Goal: Task Accomplishment & Management: Complete application form

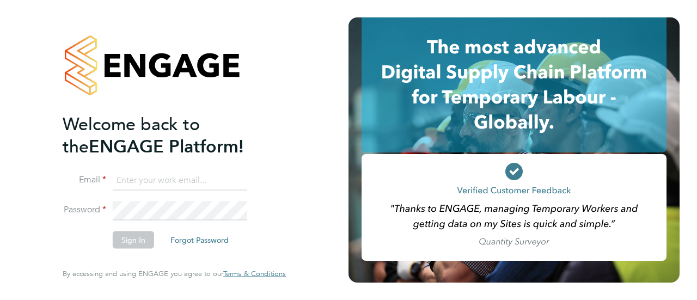
type input "hrn2286@gmail.com"
click at [278, 152] on div "Welcome back to the ENGAGE Platform! Email hrn2286@gmail.com Password Sign In F…" at bounding box center [174, 147] width 223 height 261
click at [126, 244] on button "Sign In" at bounding box center [133, 239] width 41 height 17
click at [126, 244] on div "Sorry, we are having problems connecting to our services." at bounding box center [174, 150] width 348 height 300
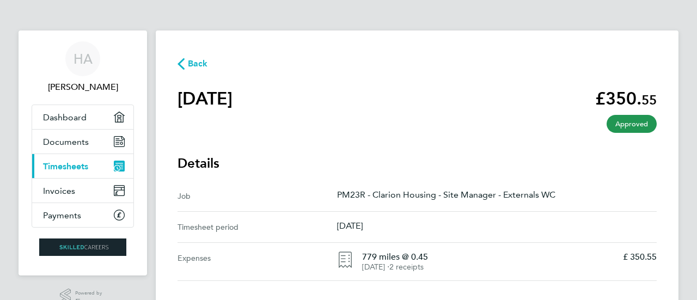
click at [79, 164] on span "Timesheets" at bounding box center [65, 166] width 45 height 10
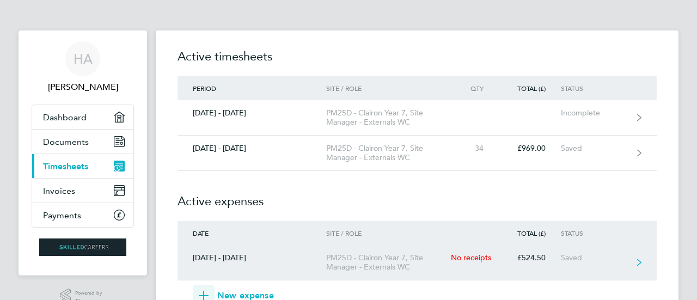
click at [299, 253] on div "[DATE] - [DATE]" at bounding box center [252, 257] width 149 height 9
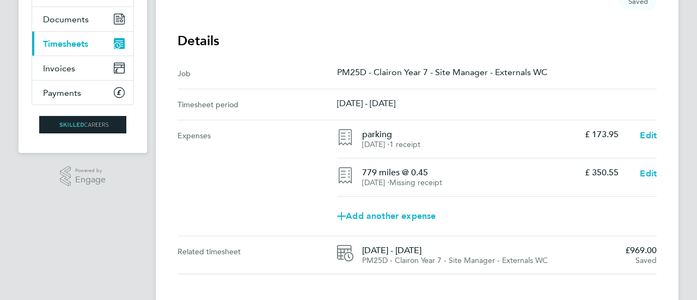
scroll to position [125, 0]
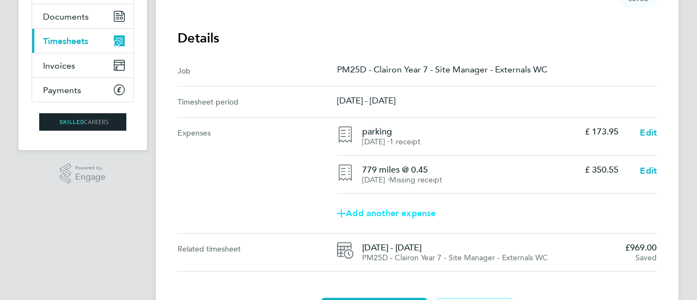
click at [358, 213] on span "Add another expense" at bounding box center [386, 213] width 99 height 9
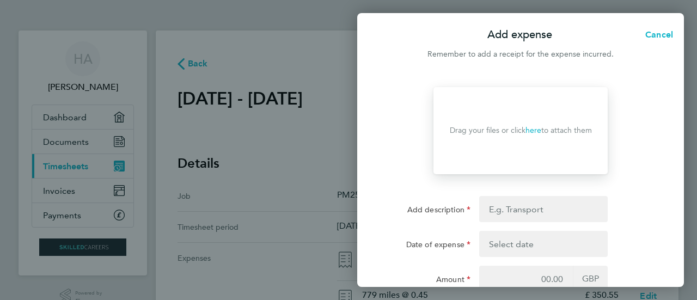
click at [536, 131] on link "here" at bounding box center [533, 130] width 16 height 9
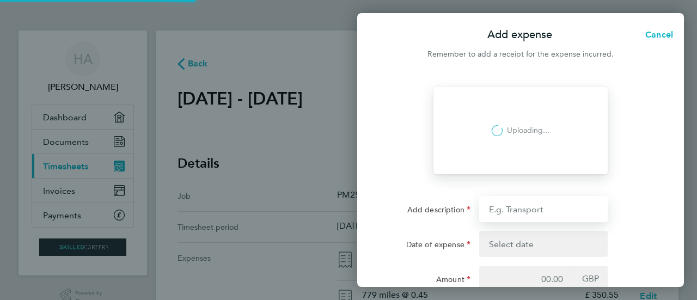
click at [529, 216] on input "Add description" at bounding box center [543, 209] width 129 height 26
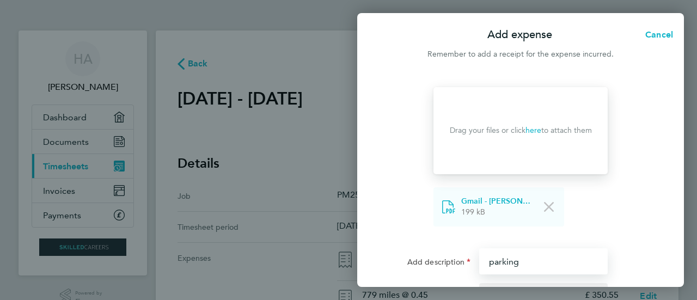
scroll to position [113, 0]
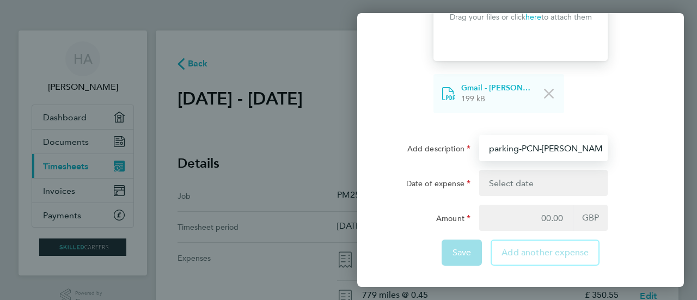
type input "parking-PCN-[PERSON_NAME] Sq"
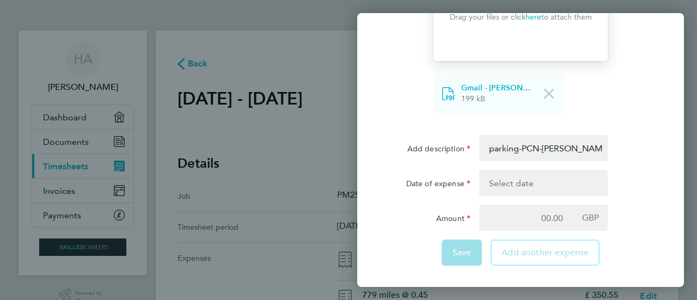
click at [512, 192] on button "button" at bounding box center [543, 183] width 129 height 26
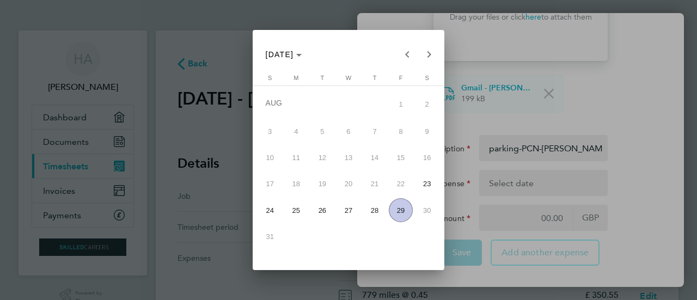
click at [403, 210] on span "29" at bounding box center [400, 209] width 23 height 23
type input "[DATE]"
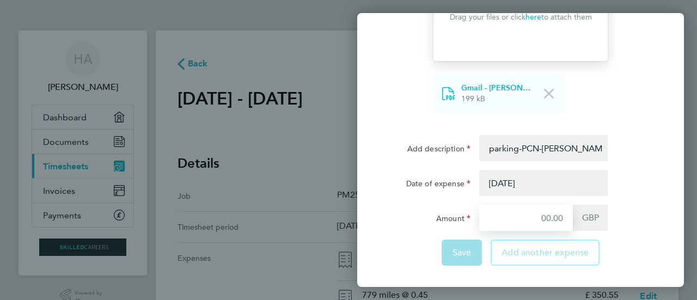
click at [530, 219] on input "Amount" at bounding box center [526, 218] width 94 height 26
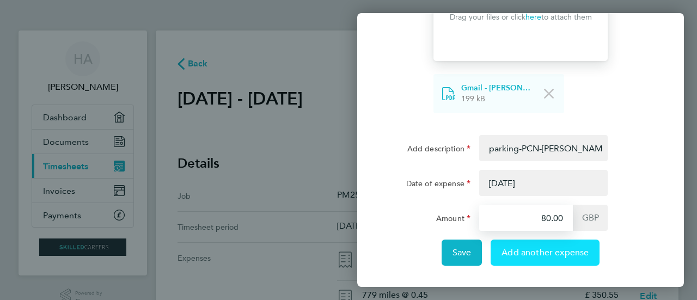
type input "80.00"
click at [523, 258] on button "Add another expense" at bounding box center [545, 253] width 109 height 26
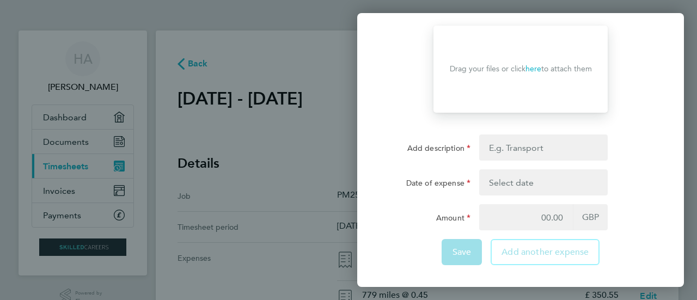
scroll to position [61, 0]
click at [533, 69] on link "here" at bounding box center [533, 69] width 16 height 9
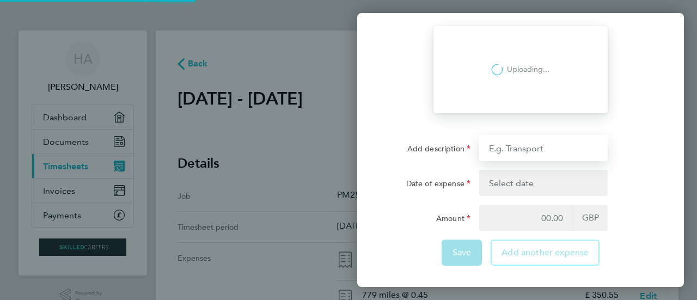
click at [560, 150] on input "Add description" at bounding box center [543, 148] width 129 height 26
type input "teams food"
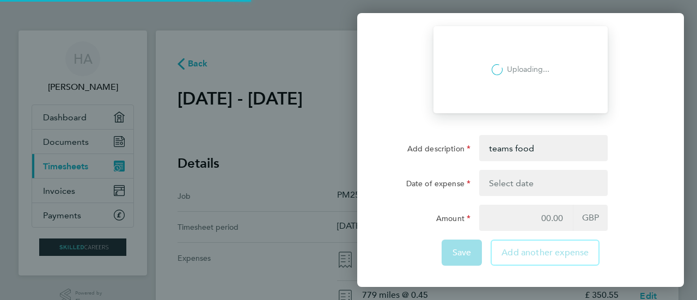
click at [528, 191] on form "Drop your files here Supported files: JPG, JPEG, PNG or PDF Loading Uploading..…" at bounding box center [521, 150] width 266 height 248
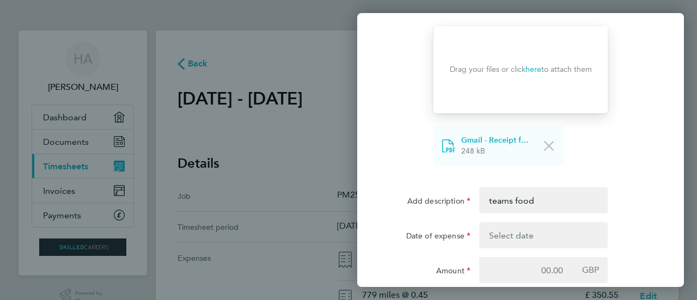
scroll to position [113, 0]
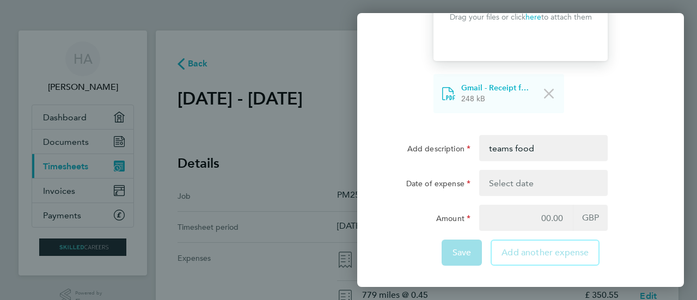
click at [516, 181] on button "button" at bounding box center [543, 183] width 129 height 26
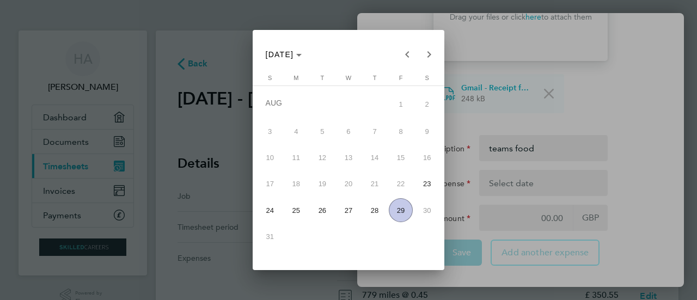
click at [401, 207] on span "29" at bounding box center [400, 209] width 23 height 23
type input "[DATE]"
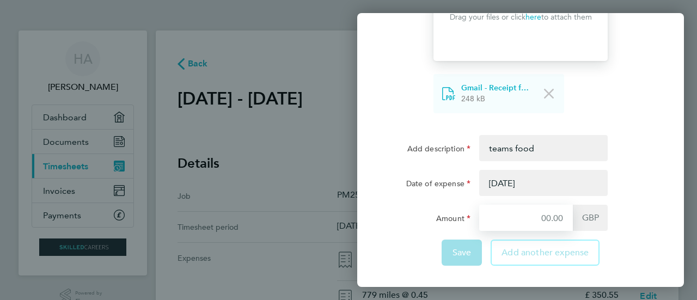
click at [541, 216] on input "Amount" at bounding box center [526, 218] width 94 height 26
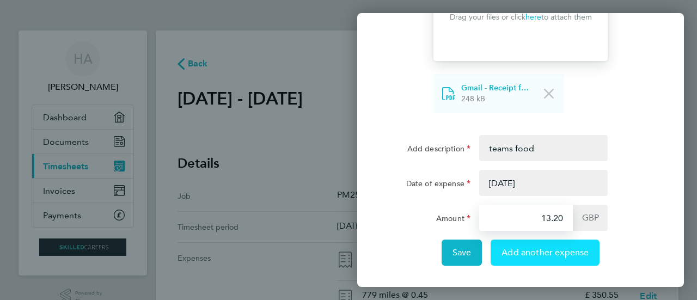
type input "13.20"
click at [537, 253] on span "Add another expense" at bounding box center [544, 252] width 87 height 11
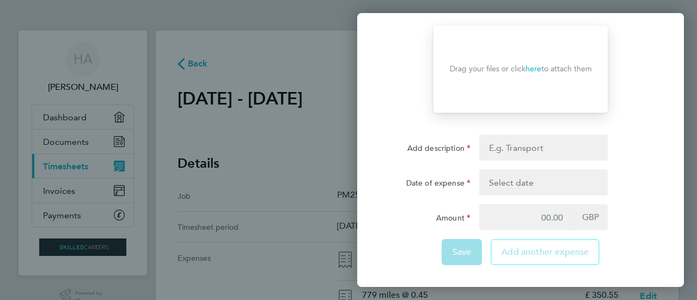
scroll to position [61, 0]
click at [32, 16] on div "Add expense Cancel Remember to add a receipt for the expense incurred. Drop you…" at bounding box center [348, 150] width 697 height 300
click at [535, 67] on link "here" at bounding box center [533, 69] width 16 height 9
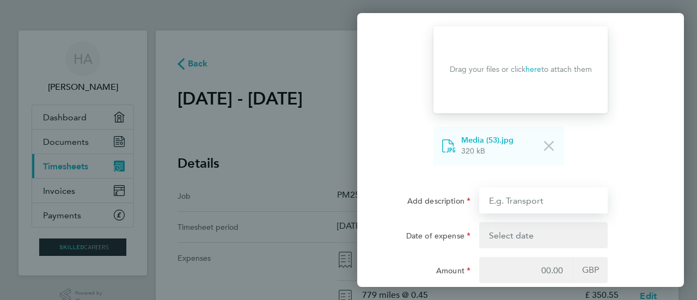
click at [517, 197] on input "Add description" at bounding box center [543, 200] width 129 height 26
type input "PadLOCKS"
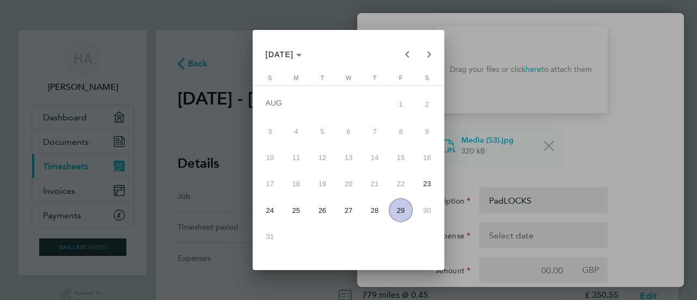
click at [401, 207] on span "29" at bounding box center [400, 209] width 23 height 23
type input "[DATE]"
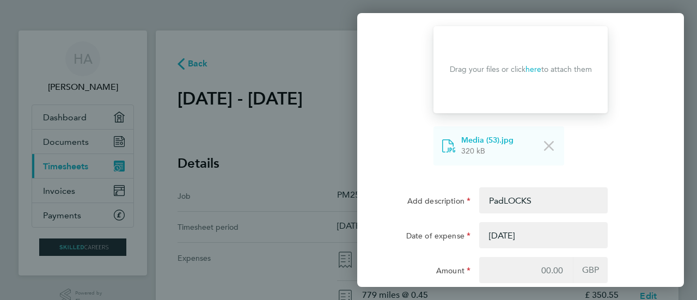
scroll to position [113, 0]
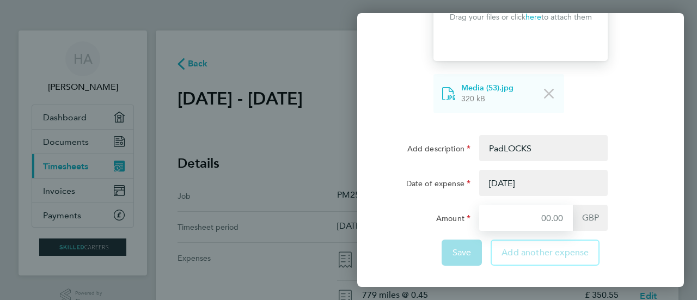
click at [528, 213] on input "Amount" at bounding box center [526, 218] width 94 height 26
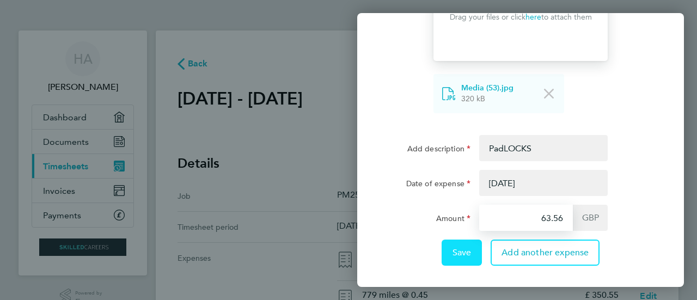
type input "63.56"
click at [470, 254] on span "Save" at bounding box center [461, 252] width 19 height 11
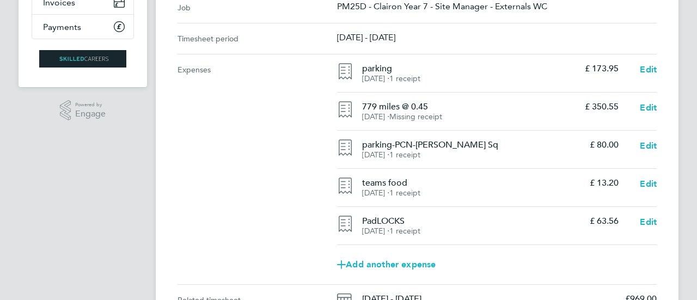
scroll to position [190, 0]
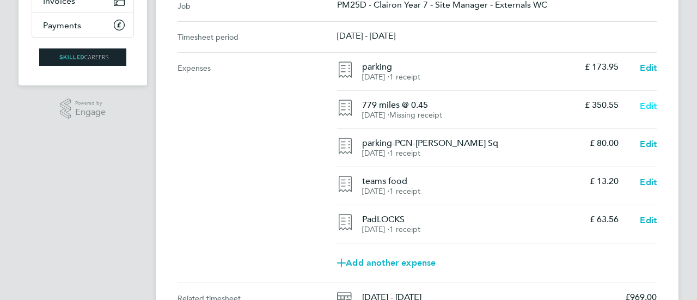
click at [647, 101] on span "Edit" at bounding box center [648, 106] width 17 height 10
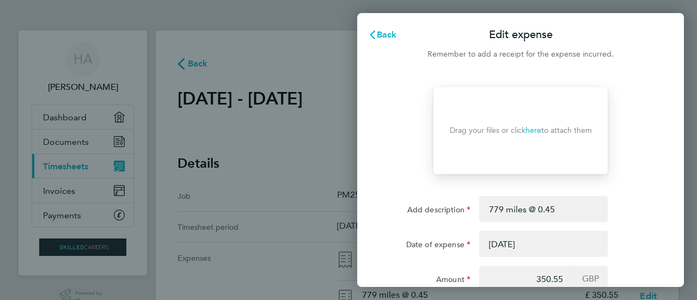
click at [533, 131] on link "here" at bounding box center [533, 130] width 16 height 9
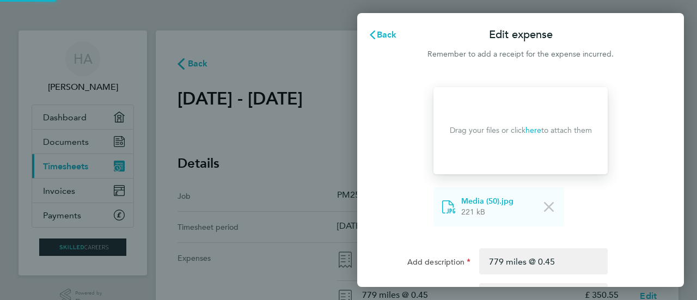
scroll to position [113, 0]
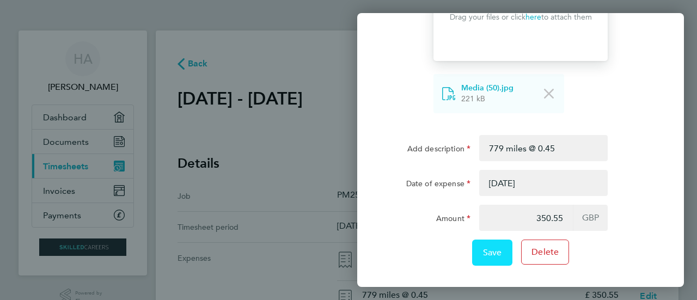
click at [494, 253] on span "Save" at bounding box center [492, 252] width 19 height 11
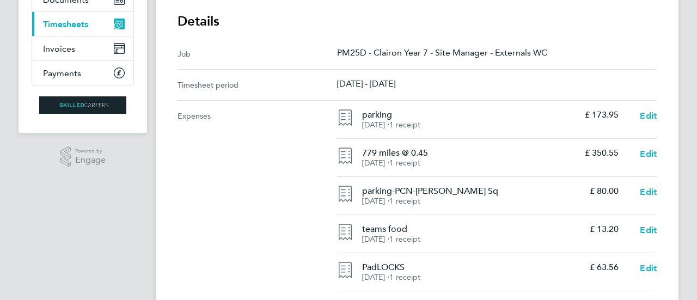
scroll to position [143, 0]
click at [647, 189] on span "Edit" at bounding box center [648, 191] width 17 height 10
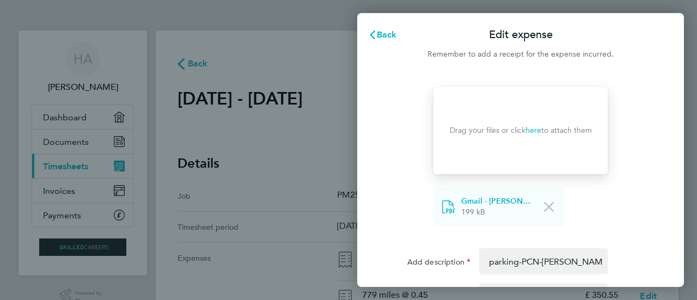
click at [531, 132] on link "here" at bounding box center [533, 130] width 16 height 9
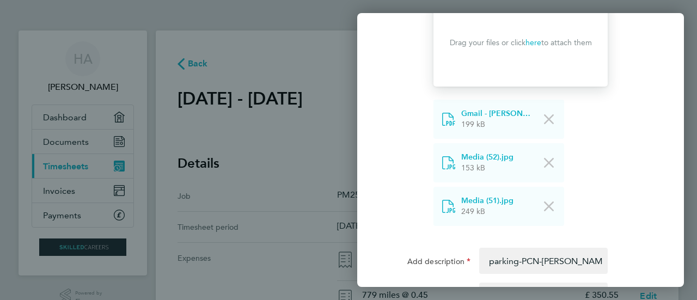
scroll to position [200, 0]
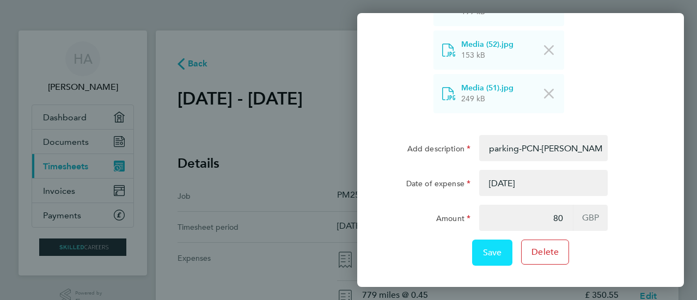
click at [488, 253] on span "Save" at bounding box center [492, 252] width 19 height 11
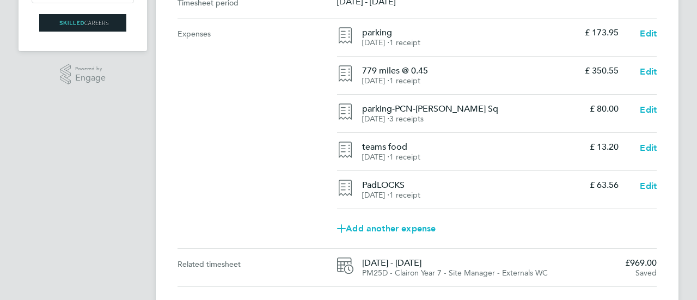
scroll to position [306, 0]
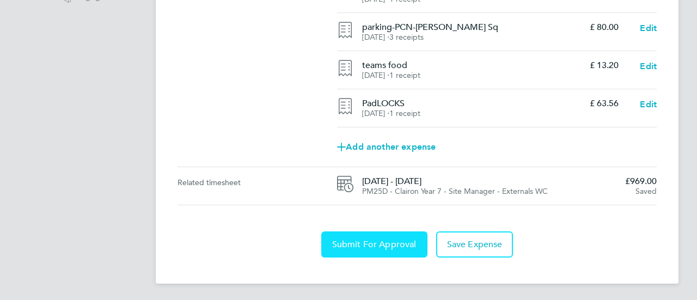
click at [389, 244] on span "Submit For Approval" at bounding box center [374, 244] width 84 height 11
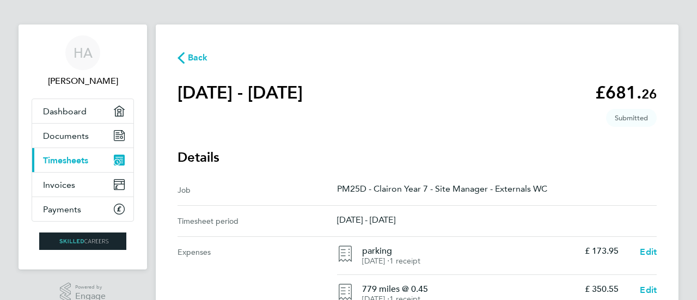
scroll to position [0, 0]
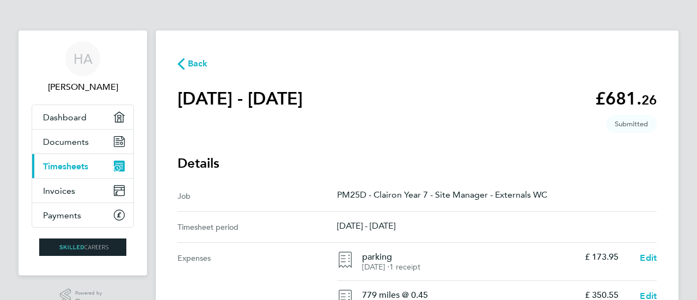
click at [189, 65] on span "Back" at bounding box center [198, 63] width 20 height 13
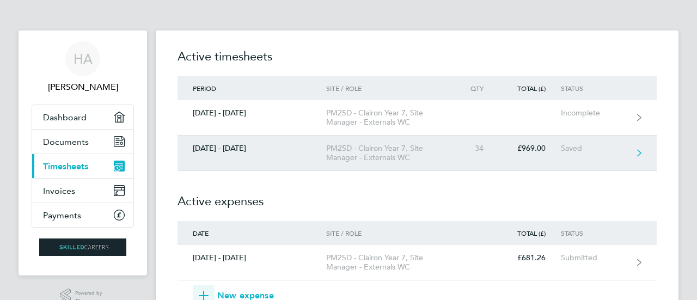
click at [242, 161] on link "[DATE] - [DATE] PM25D - Clairon Year 7, Site Manager - Externals WC 34 £969.00 …" at bounding box center [417, 153] width 479 height 35
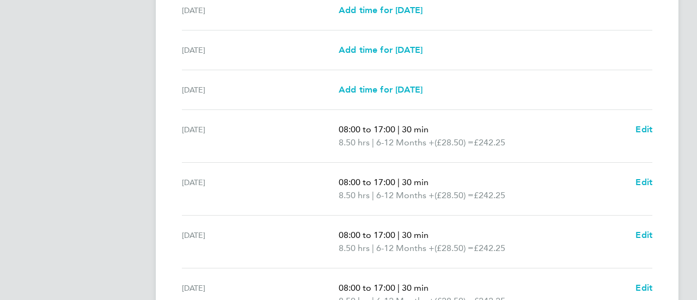
scroll to position [428, 0]
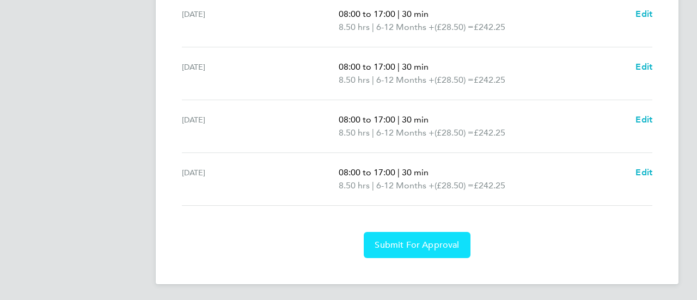
click at [376, 240] on span "Submit For Approval" at bounding box center [417, 245] width 84 height 11
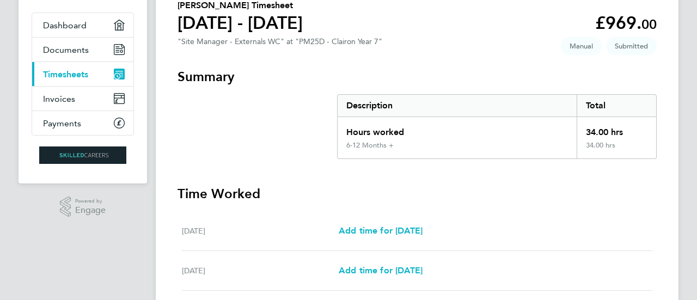
scroll to position [91, 0]
click at [98, 74] on link "Current page: Timesheets" at bounding box center [82, 75] width 101 height 24
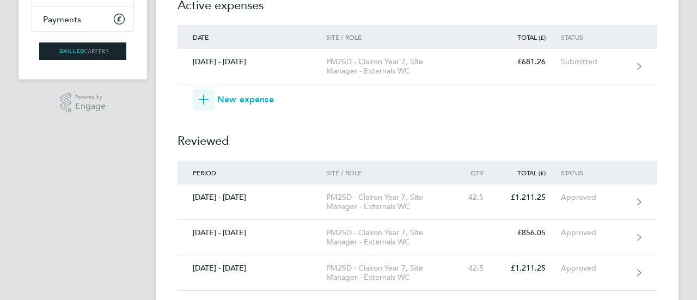
scroll to position [194, 0]
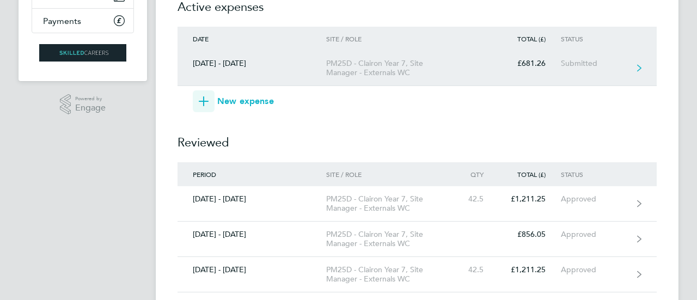
click at [291, 65] on div "[DATE] - [DATE]" at bounding box center [252, 63] width 149 height 9
